Goal: Information Seeking & Learning: Find specific fact

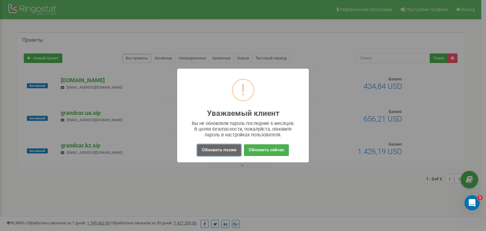
click at [224, 148] on button "Обновить позже" at bounding box center [219, 150] width 44 height 12
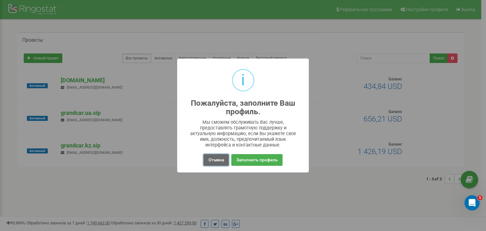
click at [223, 159] on button "Отмена" at bounding box center [215, 160] width 25 height 12
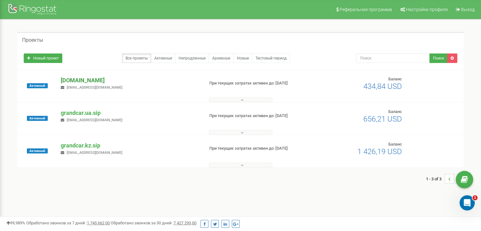
click at [73, 82] on p "[DOMAIN_NAME]" at bounding box center [130, 80] width 138 height 8
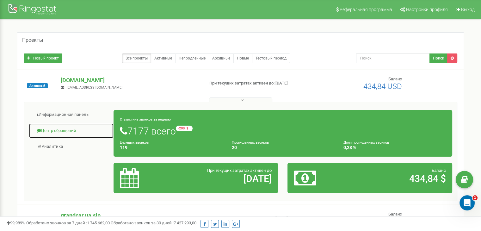
click at [56, 126] on link "Центр обращений" at bounding box center [71, 130] width 85 height 15
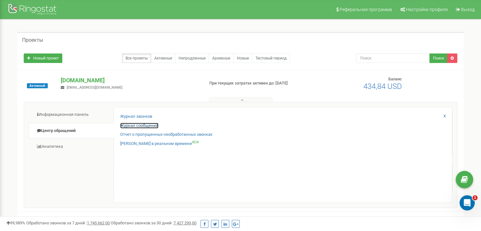
click at [153, 126] on link "Журнал сообщений" at bounding box center [139, 126] width 38 height 6
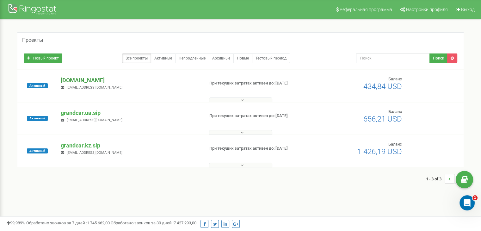
click at [85, 80] on p "[DOMAIN_NAME]" at bounding box center [130, 80] width 138 height 8
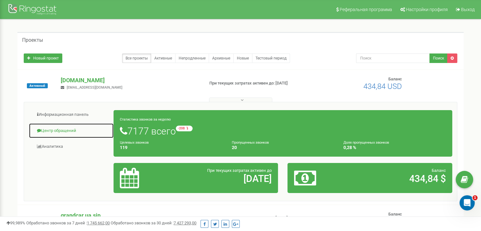
click at [71, 128] on link "Центр обращений" at bounding box center [71, 130] width 85 height 15
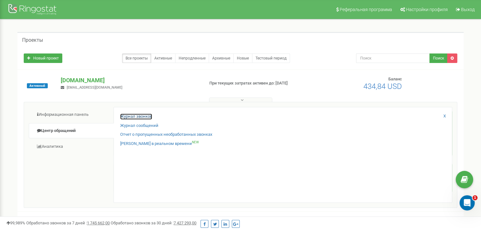
click at [130, 118] on link "Журнал звонков" at bounding box center [136, 116] width 32 height 6
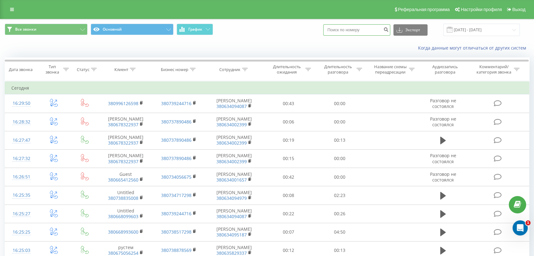
click at [360, 33] on input at bounding box center [356, 29] width 67 height 11
paste input "380 97 423 7452"
type input "380 97 423 7452"
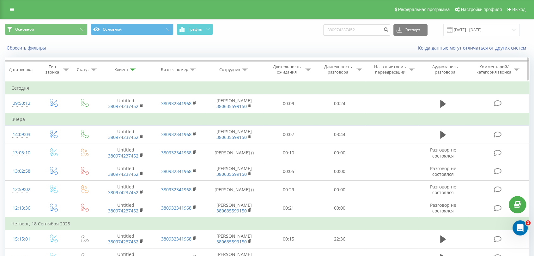
click at [243, 70] on icon at bounding box center [245, 69] width 6 height 3
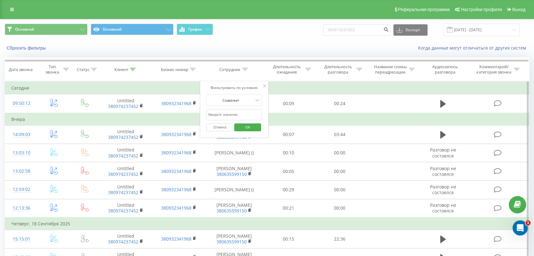
click at [234, 111] on input "text" at bounding box center [234, 114] width 56 height 11
click at [253, 127] on span "OK" at bounding box center [248, 127] width 18 height 10
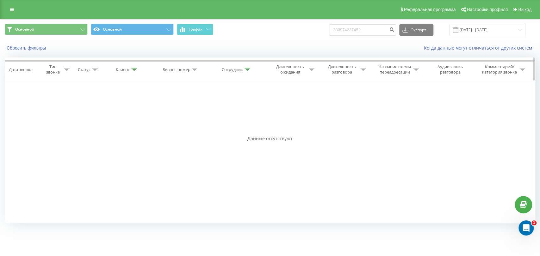
click at [247, 70] on icon at bounding box center [247, 69] width 6 height 3
click at [239, 112] on input "Дмитренко" at bounding box center [237, 114] width 56 height 11
click at [211, 116] on input "Дмитренко" at bounding box center [237, 114] width 56 height 11
type input "Роман Дмитренко"
click at [259, 125] on button "OK" at bounding box center [250, 128] width 27 height 8
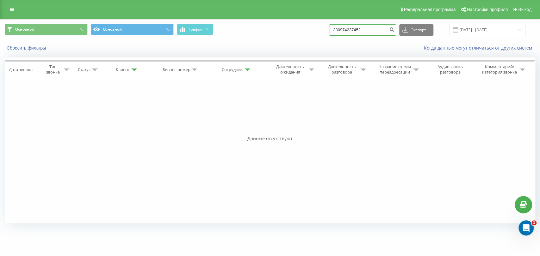
drag, startPoint x: 376, startPoint y: 31, endPoint x: 338, endPoint y: 22, distance: 38.9
click at [338, 22] on div "Основной Основной График 380974237452 Экспорт .csv .xls .xlsx 23.06.2025 - 23.0…" at bounding box center [269, 29] width 539 height 21
click at [131, 68] on icon at bounding box center [134, 69] width 6 height 3
drag, startPoint x: 138, startPoint y: 114, endPoint x: 83, endPoint y: 116, distance: 54.7
click at [86, 117] on div "Фильтровать по условию Равно Введите значение Отмена OK Фильтровать по условию …" at bounding box center [270, 152] width 530 height 142
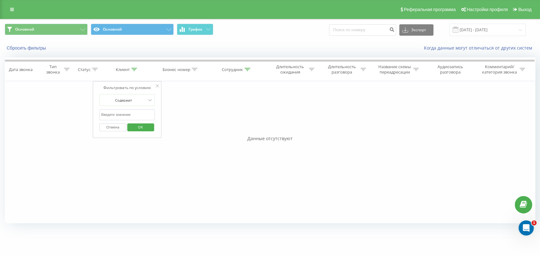
click at [137, 129] on span "OK" at bounding box center [140, 127] width 18 height 10
click at [248, 68] on icon at bounding box center [247, 69] width 6 height 3
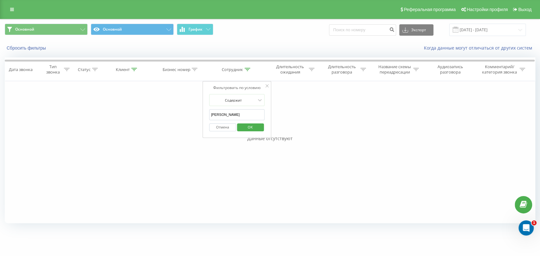
drag, startPoint x: 223, startPoint y: 116, endPoint x: 202, endPoint y: 113, distance: 21.1
click at [202, 113] on div "Фильтровать по условию Равно Введите значение Отмена OK Фильтровать по условию …" at bounding box center [270, 152] width 530 height 142
type input "Дмитренко"
click button "OK" at bounding box center [250, 128] width 27 height 8
click at [134, 71] on div at bounding box center [134, 69] width 6 height 5
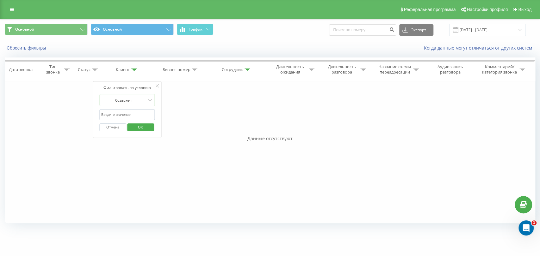
click at [117, 126] on button "Отмена" at bounding box center [112, 128] width 27 height 8
click at [21, 47] on button "Сбросить фильтры" at bounding box center [27, 48] width 44 height 6
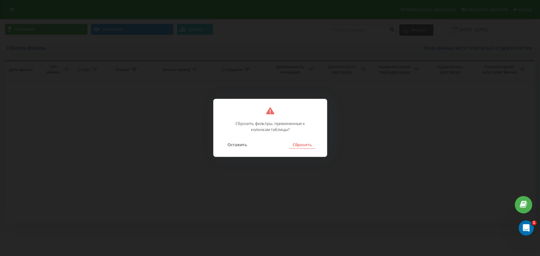
click at [303, 148] on button "Сбросить" at bounding box center [302, 145] width 26 height 8
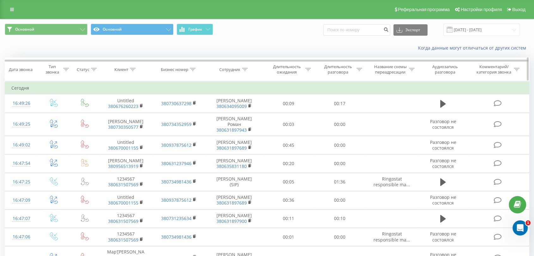
click at [246, 68] on icon at bounding box center [245, 69] width 6 height 3
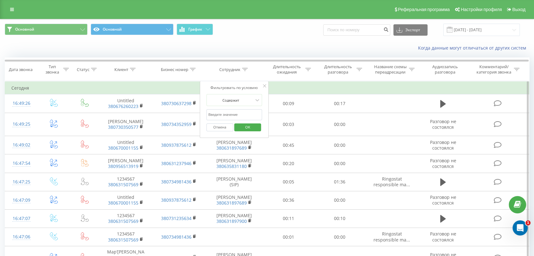
click at [228, 115] on input "text" at bounding box center [234, 114] width 56 height 11
type input "Дмитренко"
click at [247, 128] on span "OK" at bounding box center [248, 127] width 18 height 10
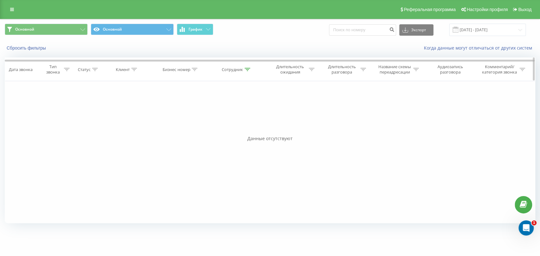
click at [245, 68] on icon at bounding box center [247, 69] width 6 height 3
click at [241, 118] on input "Дмитренко" at bounding box center [237, 114] width 56 height 11
drag, startPoint x: 233, startPoint y: 117, endPoint x: 210, endPoint y: 109, distance: 24.4
click at [210, 109] on input "Дмитренко" at bounding box center [237, 114] width 56 height 11
click at [30, 50] on button "Сбросить фильтры" at bounding box center [27, 48] width 44 height 6
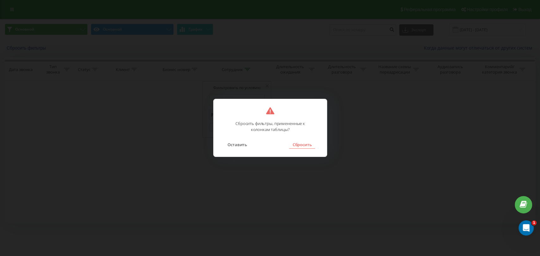
click at [298, 145] on button "Сбросить" at bounding box center [302, 145] width 26 height 8
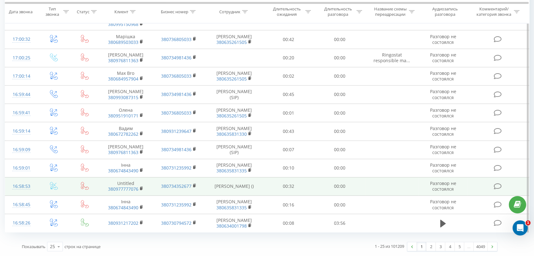
scroll to position [345, 0]
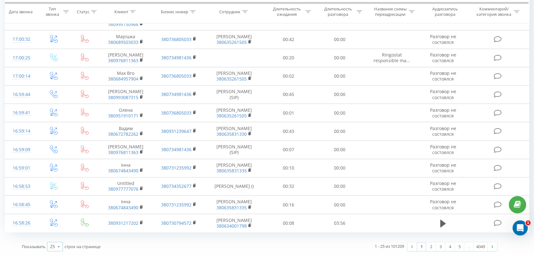
click at [56, 246] on icon at bounding box center [58, 247] width 9 height 12
click at [52, 243] on div "25 10 25 50 100" at bounding box center [55, 246] width 16 height 9
click at [59, 244] on icon at bounding box center [58, 247] width 9 height 12
click at [56, 241] on div "100" at bounding box center [54, 237] width 15 height 9
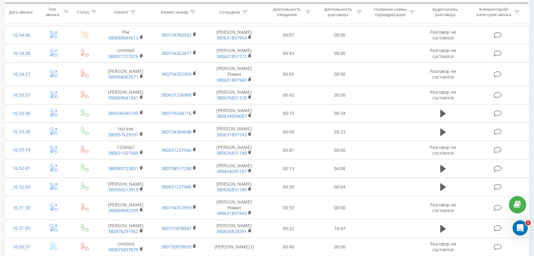
scroll to position [1800, 0]
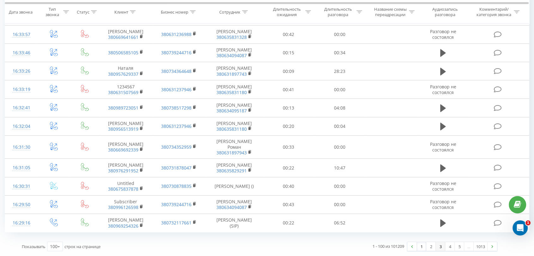
click at [437, 249] on link "3" at bounding box center [440, 246] width 9 height 9
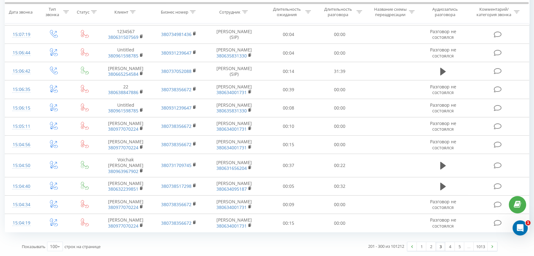
scroll to position [1800, 0]
click at [461, 249] on link "5" at bounding box center [459, 246] width 9 height 9
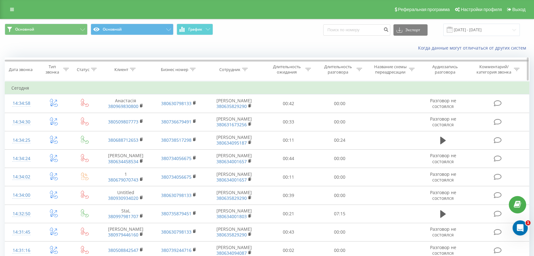
click at [240, 69] on div "Сотрудник" at bounding box center [233, 69] width 28 height 5
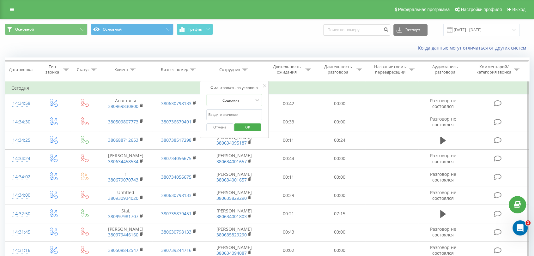
click at [222, 117] on input "text" at bounding box center [234, 114] width 56 height 11
type input "Дмитренко"
click at [248, 125] on span "OK" at bounding box center [248, 127] width 18 height 10
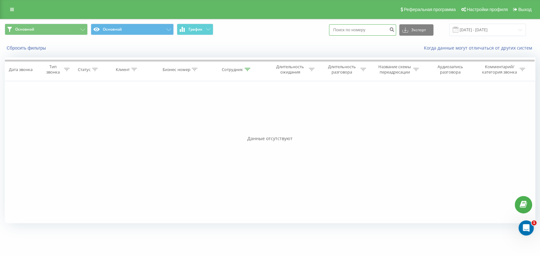
click at [349, 30] on input at bounding box center [362, 29] width 67 height 11
paste input "380 68 452 2050"
type input "380 68 452 2050"
click at [246, 68] on icon at bounding box center [247, 69] width 6 height 3
click at [229, 130] on button "Отмена" at bounding box center [222, 128] width 27 height 8
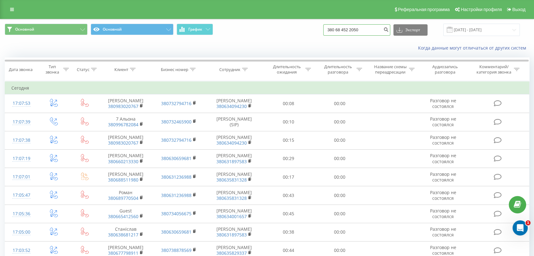
click at [371, 32] on input "380 68 452 2050" at bounding box center [356, 29] width 67 height 11
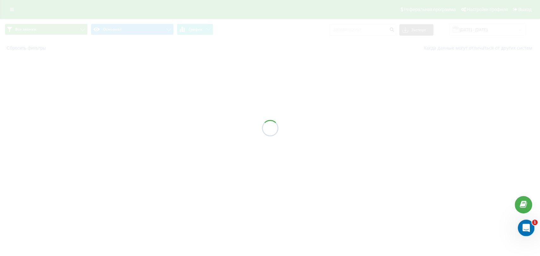
drag, startPoint x: 523, startPoint y: 226, endPoint x: 529, endPoint y: 226, distance: 6.0
click at [529, 226] on icon "Открыть службу сообщений Intercom" at bounding box center [525, 227] width 10 height 10
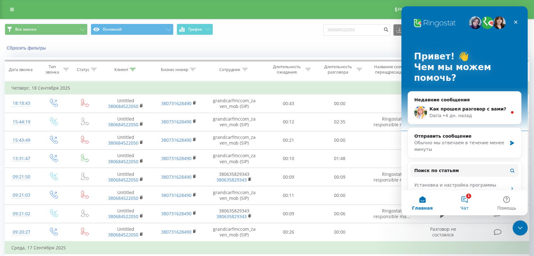
click at [461, 195] on button "1 Чат" at bounding box center [464, 202] width 42 height 25
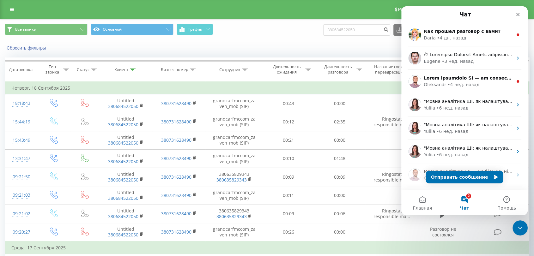
click at [250, 52] on div "Сбросить фильтры Когда данные могут отличаться от других систем" at bounding box center [267, 47] width 534 height 15
click at [519, 15] on icon "Закрыть" at bounding box center [518, 14] width 5 height 5
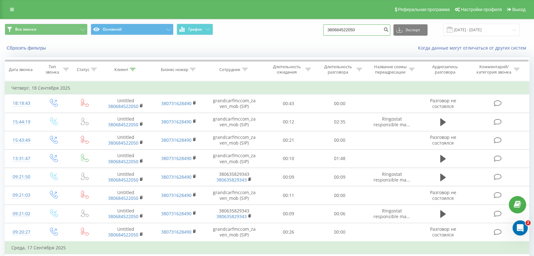
click at [369, 34] on input "380684522050" at bounding box center [356, 29] width 67 height 11
paste input "+380 68 515 3602"
type input "+380 68 515 3602"
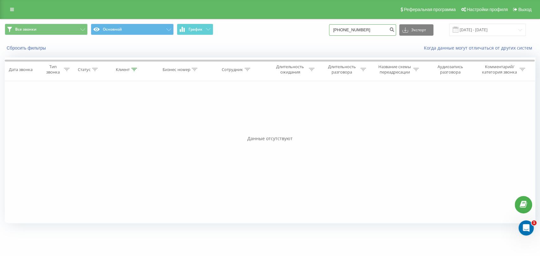
click at [345, 28] on input "[PHONE_NUMBER]" at bounding box center [362, 29] width 67 height 11
type input "380685153602"
